Goal: Information Seeking & Learning: Learn about a topic

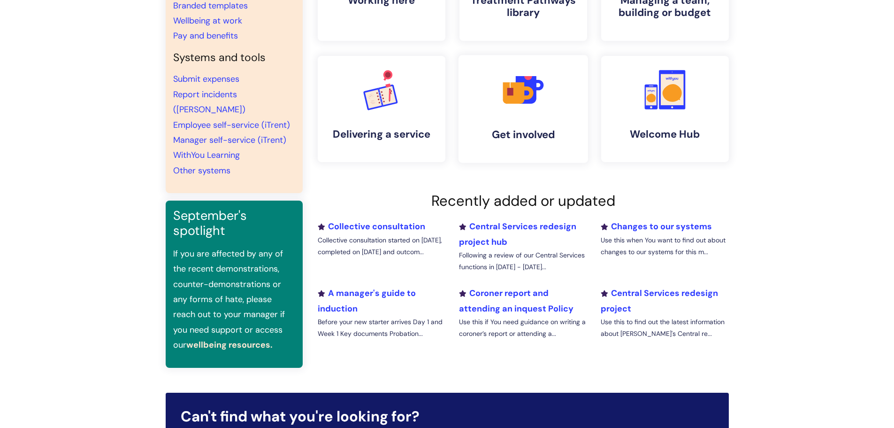
scroll to position [188, 0]
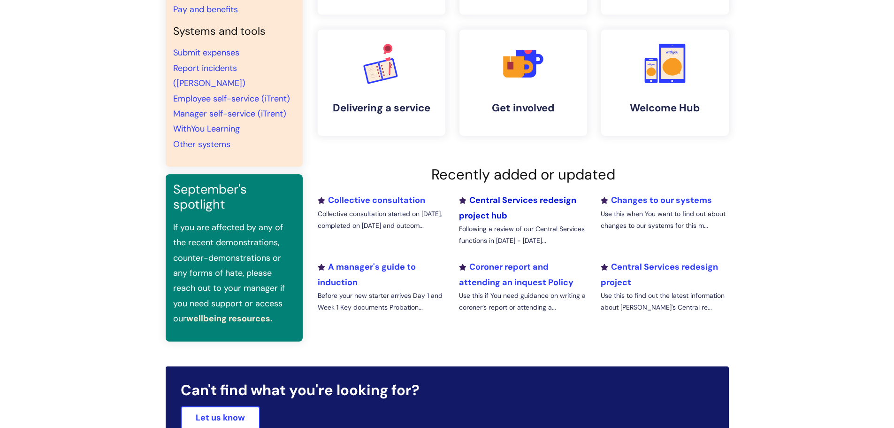
click at [489, 210] on link "Central Services redesign project hub" at bounding box center [517, 207] width 117 height 26
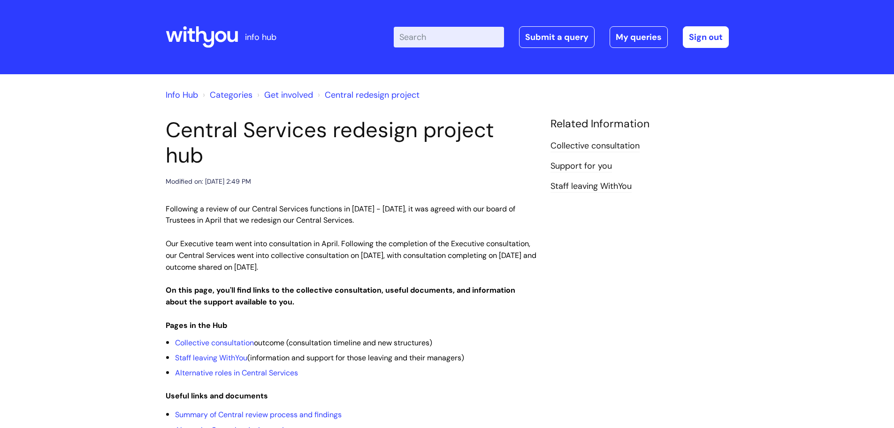
scroll to position [94, 0]
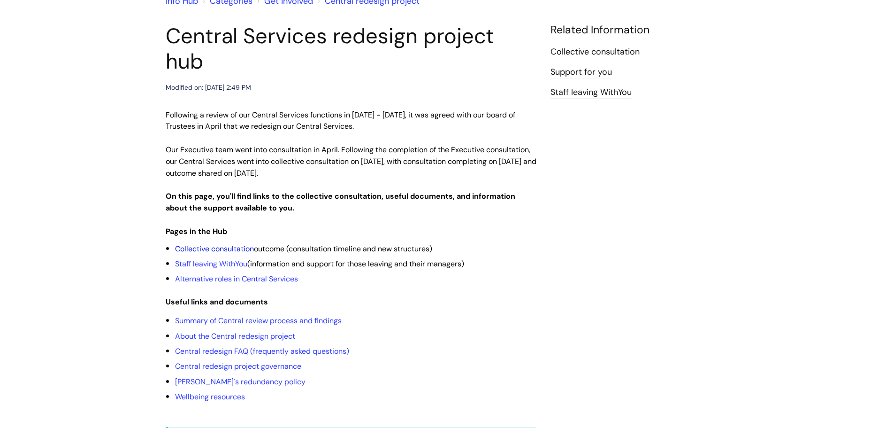
click at [206, 244] on link "Collective consultation" at bounding box center [214, 249] width 79 height 10
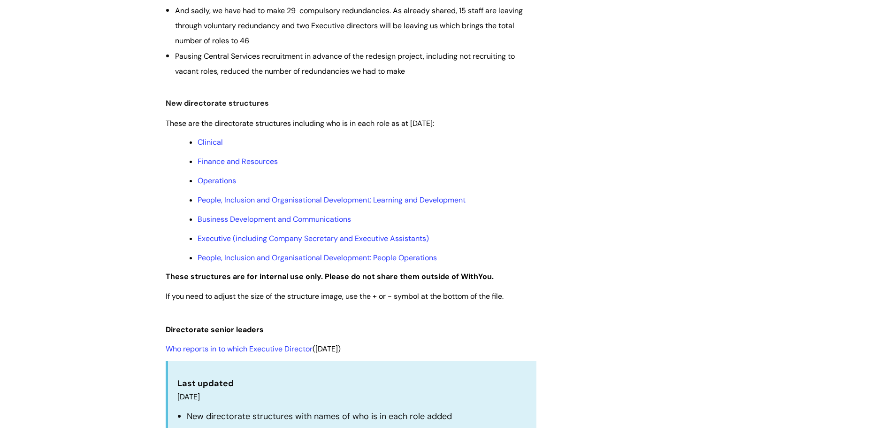
scroll to position [469, 0]
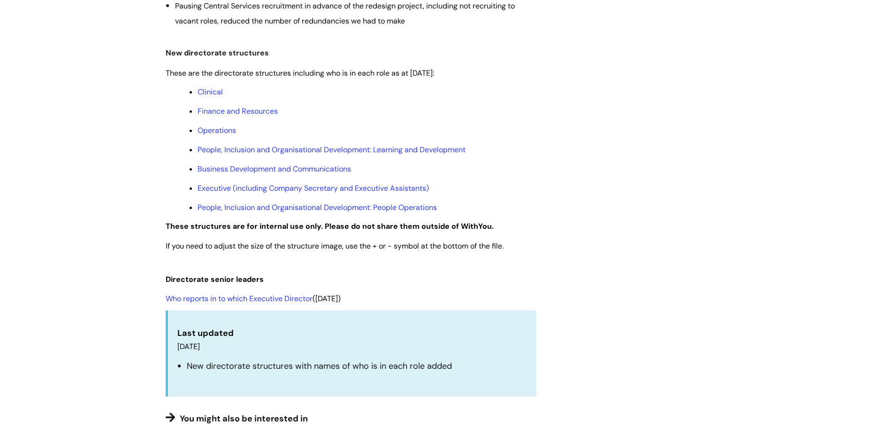
click at [253, 298] on link "Who reports in to which Executive Director" at bounding box center [239, 298] width 147 height 10
